Goal: Navigation & Orientation: Find specific page/section

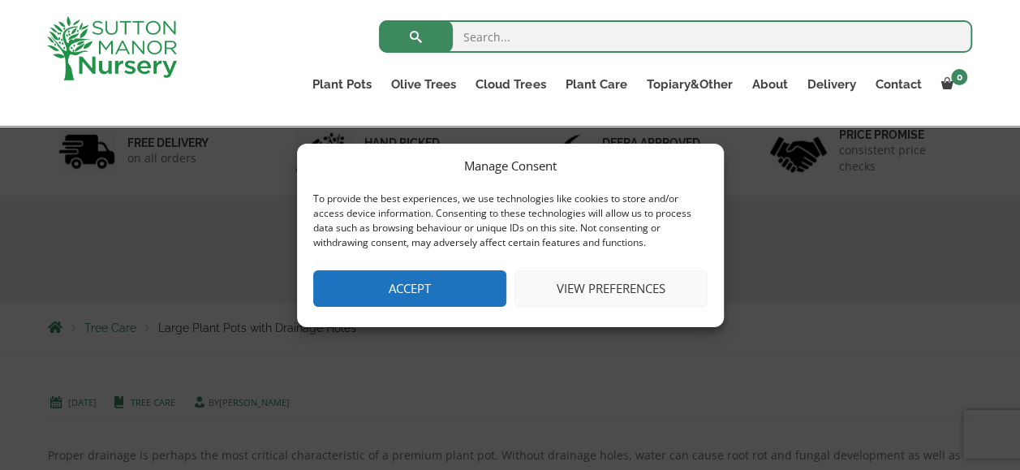
scroll to position [324, 0]
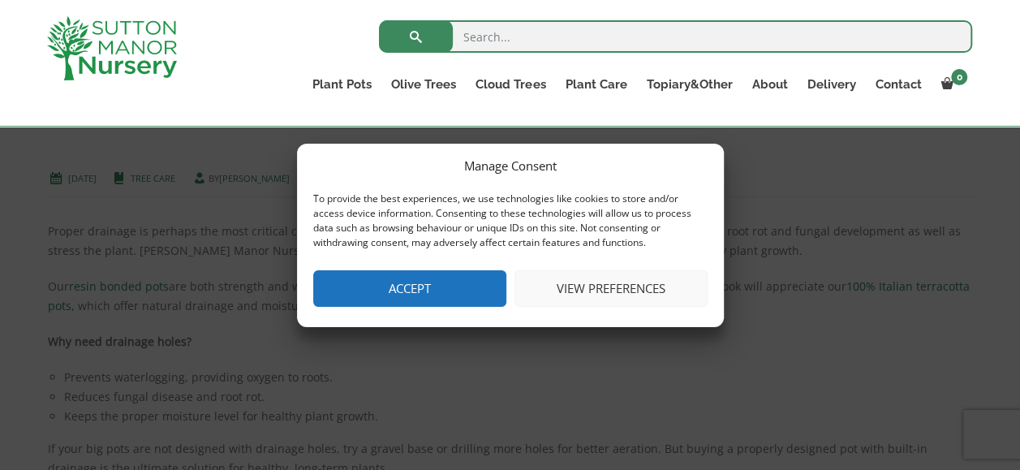
click at [605, 290] on button "View preferences" at bounding box center [610, 288] width 193 height 37
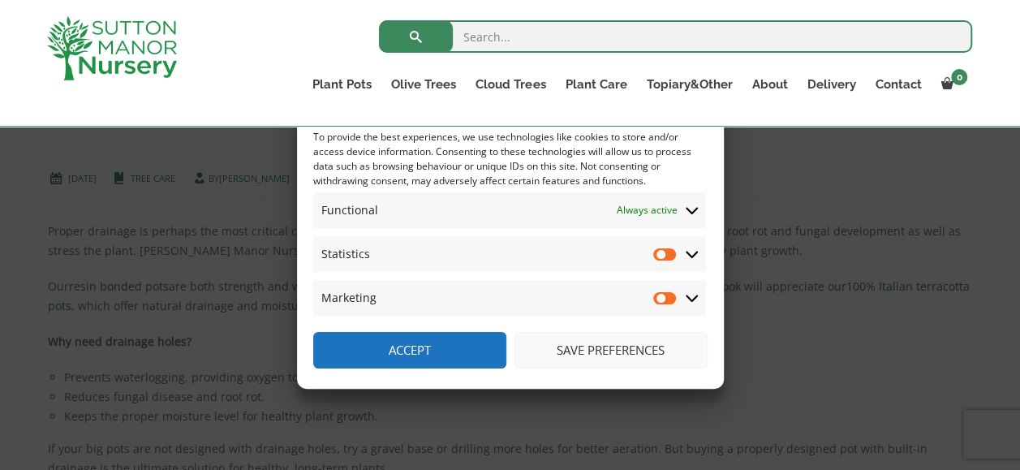
click at [385, 342] on button "Accept" at bounding box center [409, 350] width 193 height 37
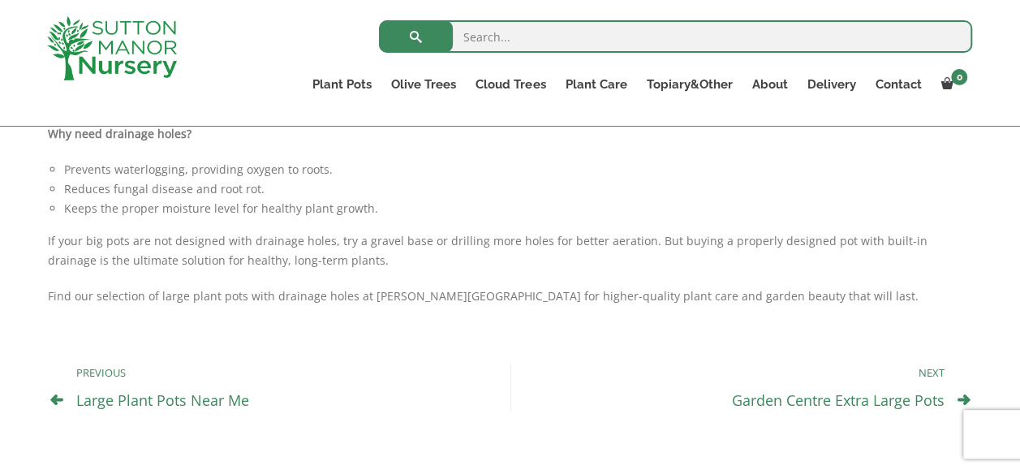
scroll to position [584, 0]
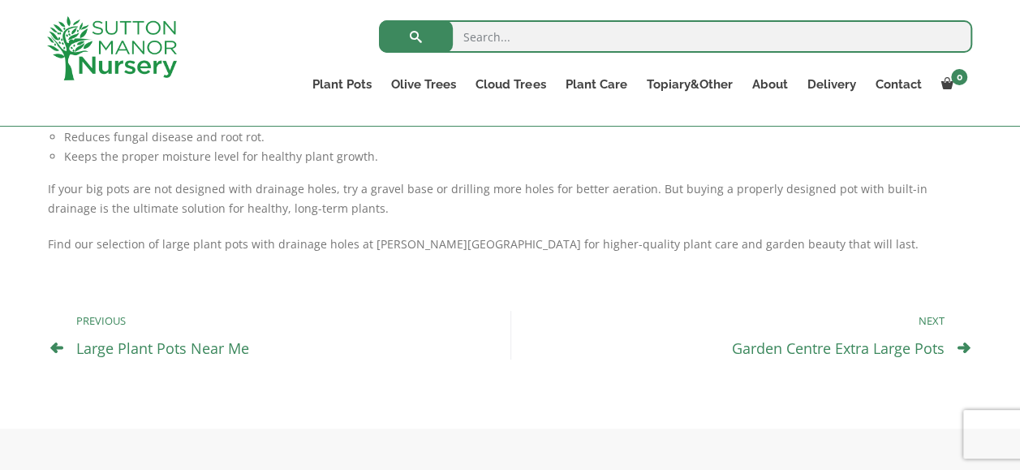
click at [790, 347] on link "Garden Centre Extra Large Pots" at bounding box center [838, 347] width 213 height 19
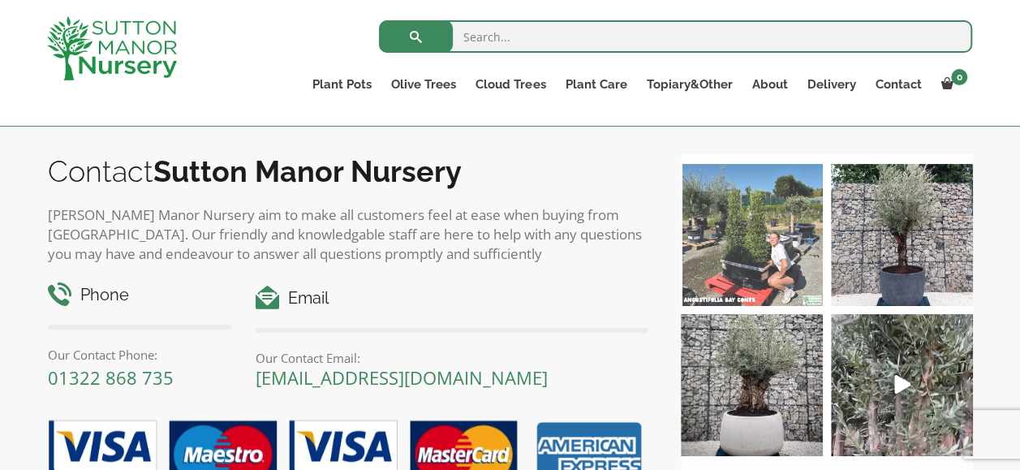
scroll to position [973, 0]
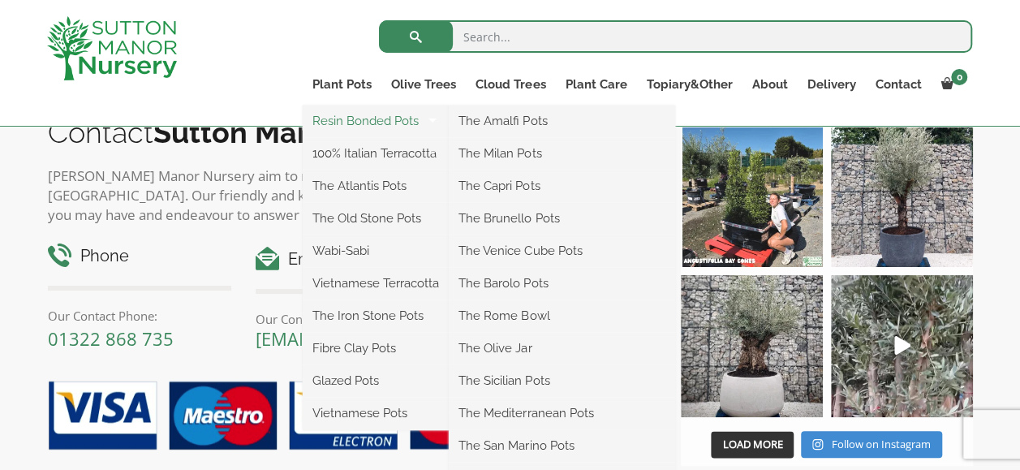
click at [353, 127] on link "Resin Bonded Pots" at bounding box center [376, 121] width 146 height 24
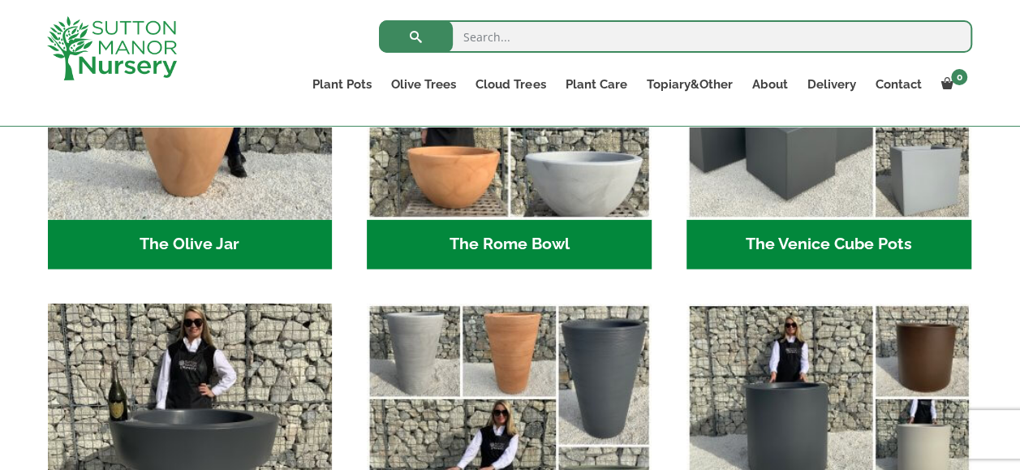
scroll to position [1687, 0]
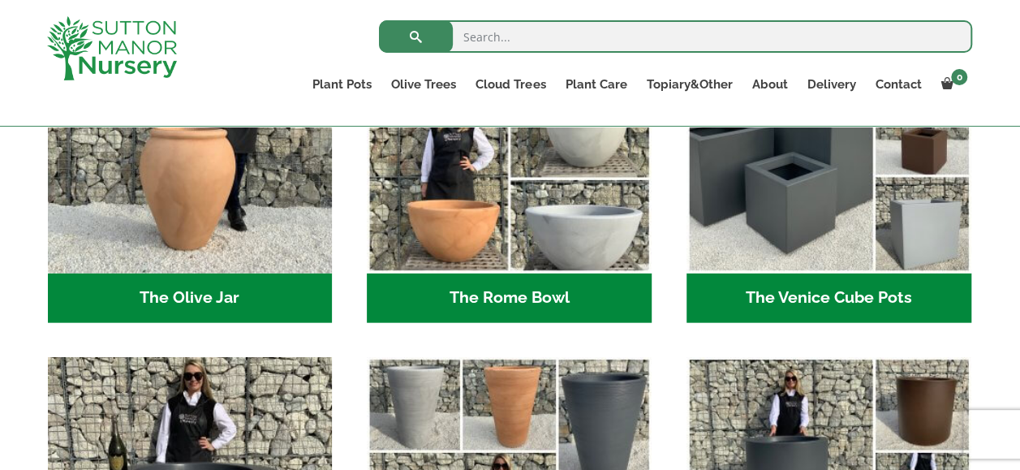
click at [185, 299] on h2 "The Olive Jar (3)" at bounding box center [190, 298] width 285 height 50
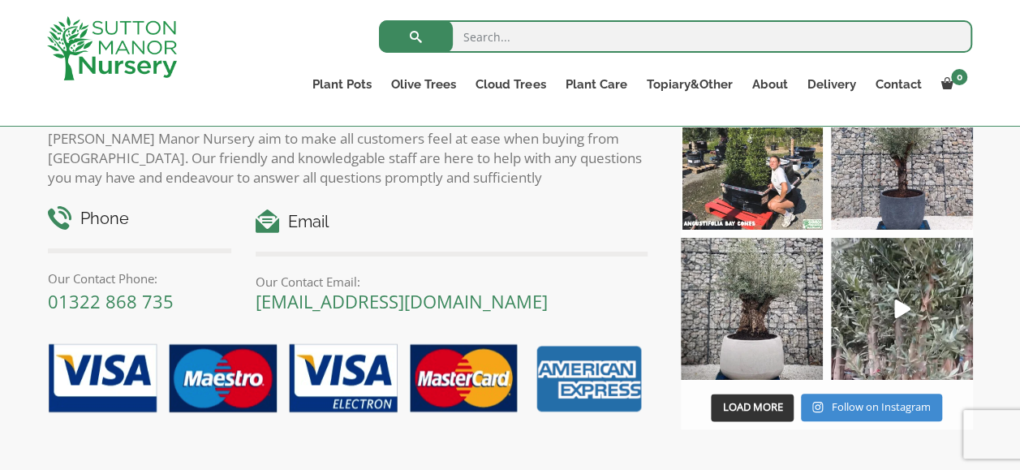
scroll to position [1103, 0]
